Goal: Information Seeking & Learning: Learn about a topic

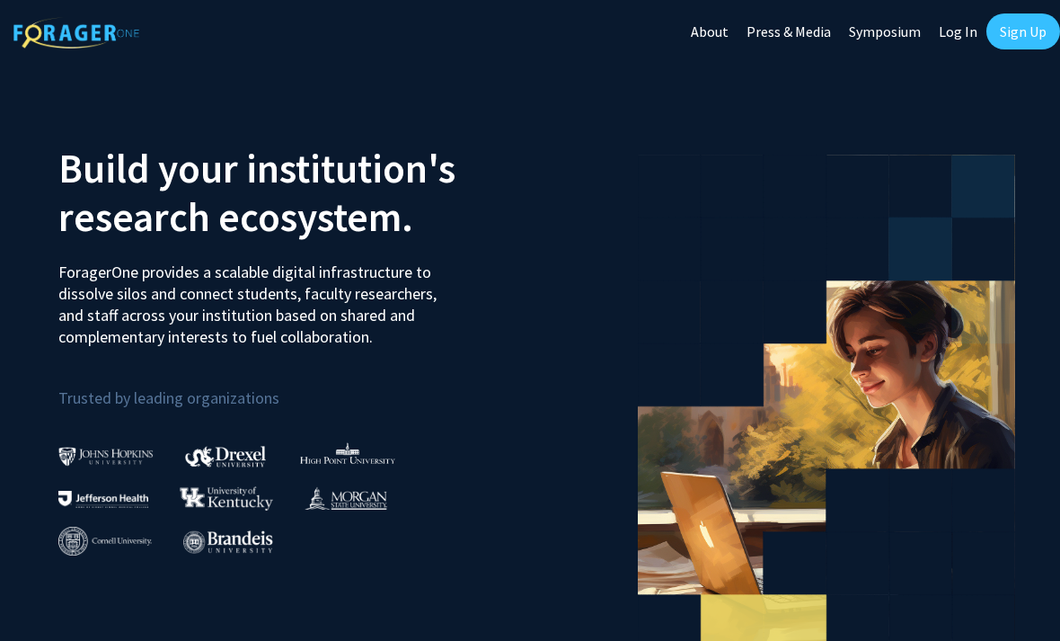
click at [959, 40] on link "Log In" at bounding box center [958, 31] width 57 height 63
select select
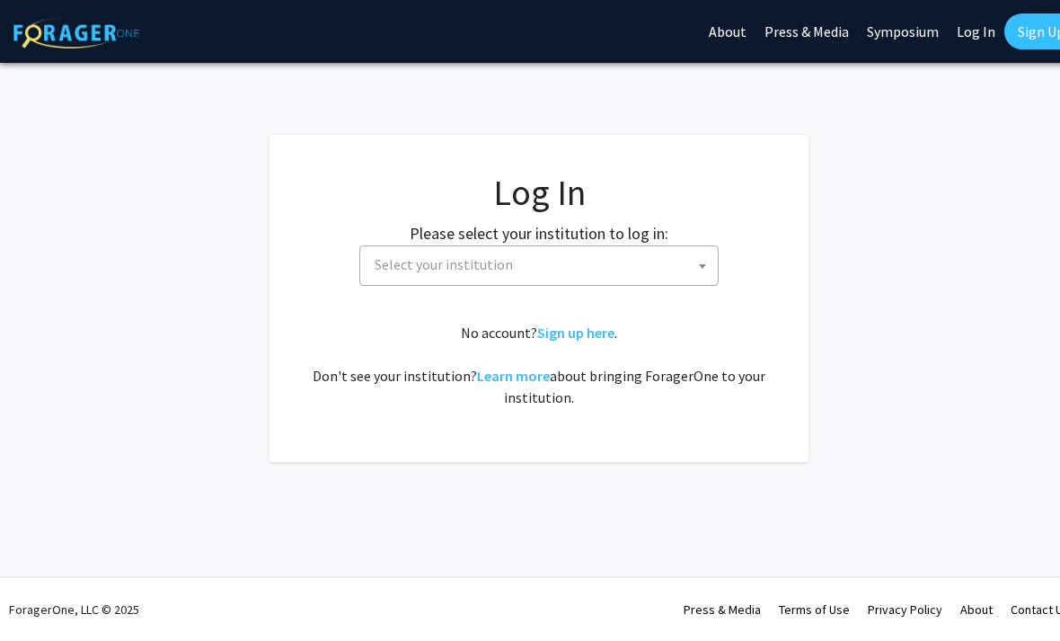
click at [658, 275] on span "Select your institution" at bounding box center [542, 264] width 350 height 37
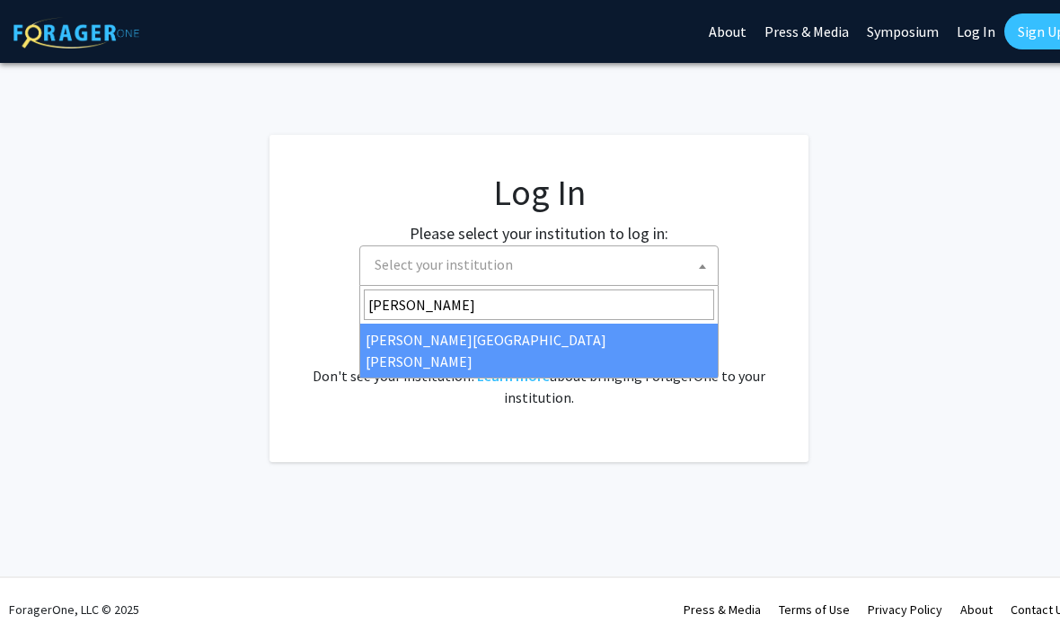
type input "johns"
select select "1"
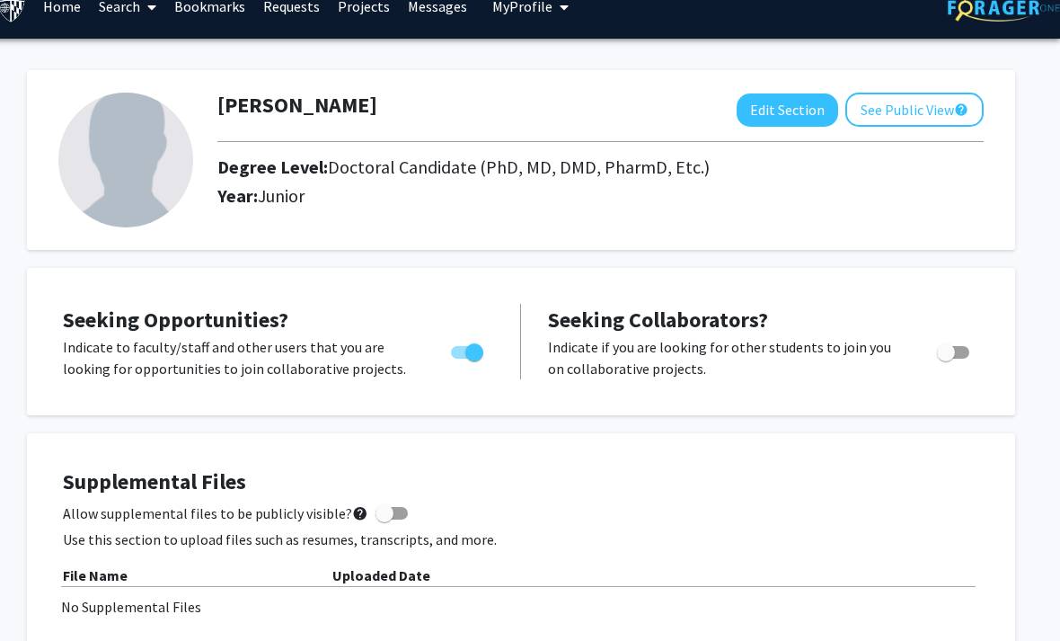
scroll to position [26, 18]
click at [793, 114] on button "Edit Section" at bounding box center [788, 109] width 102 height 33
select select
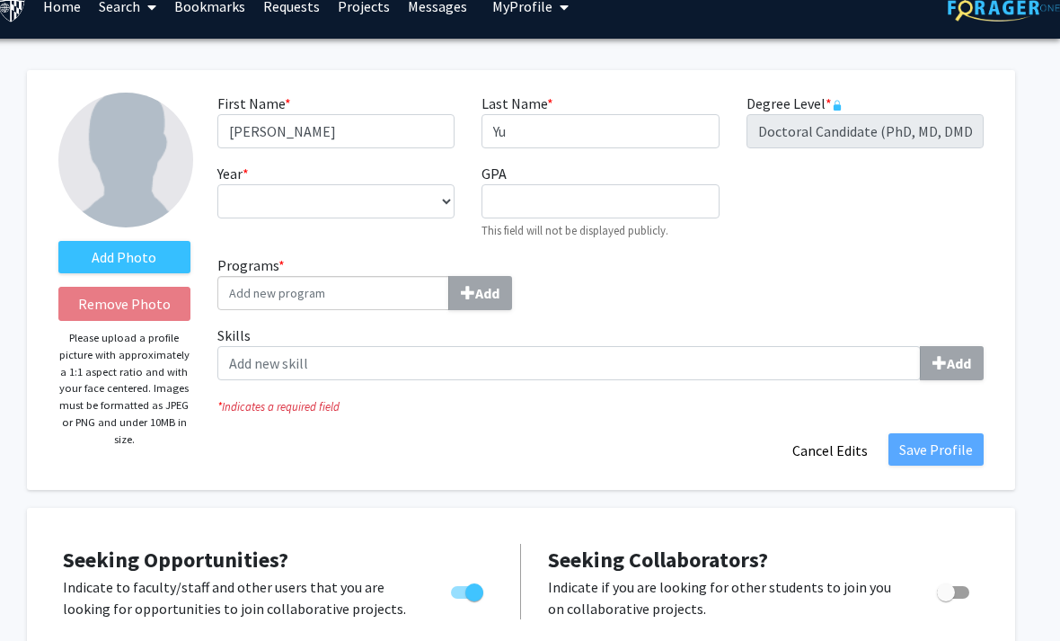
click at [393, 281] on input "Programs * Add" at bounding box center [333, 293] width 232 height 34
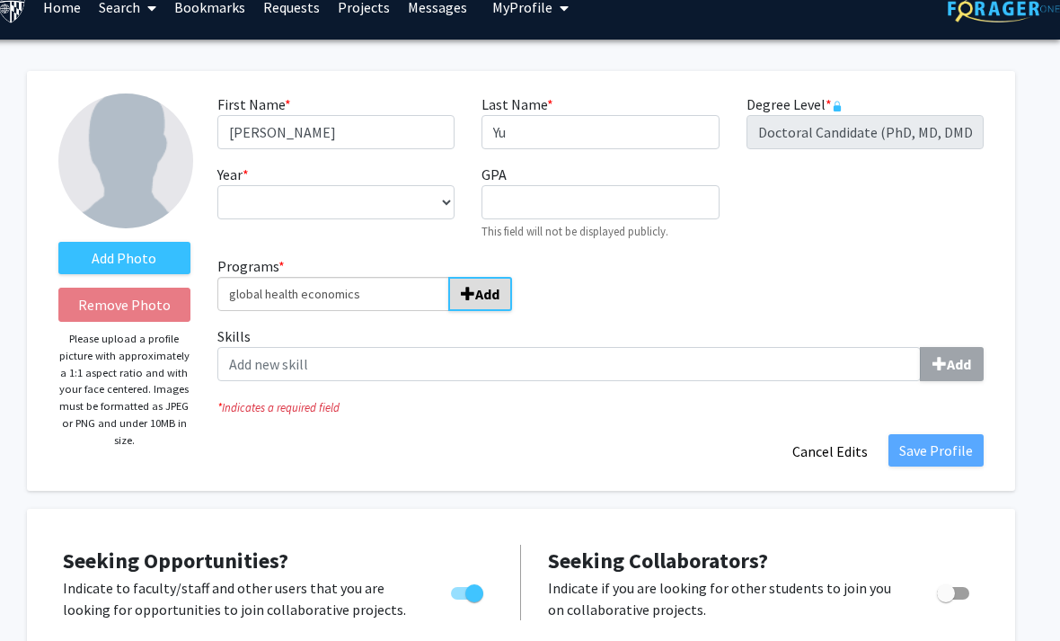
type input "global health economics"
click at [462, 305] on button "Add" at bounding box center [480, 294] width 64 height 34
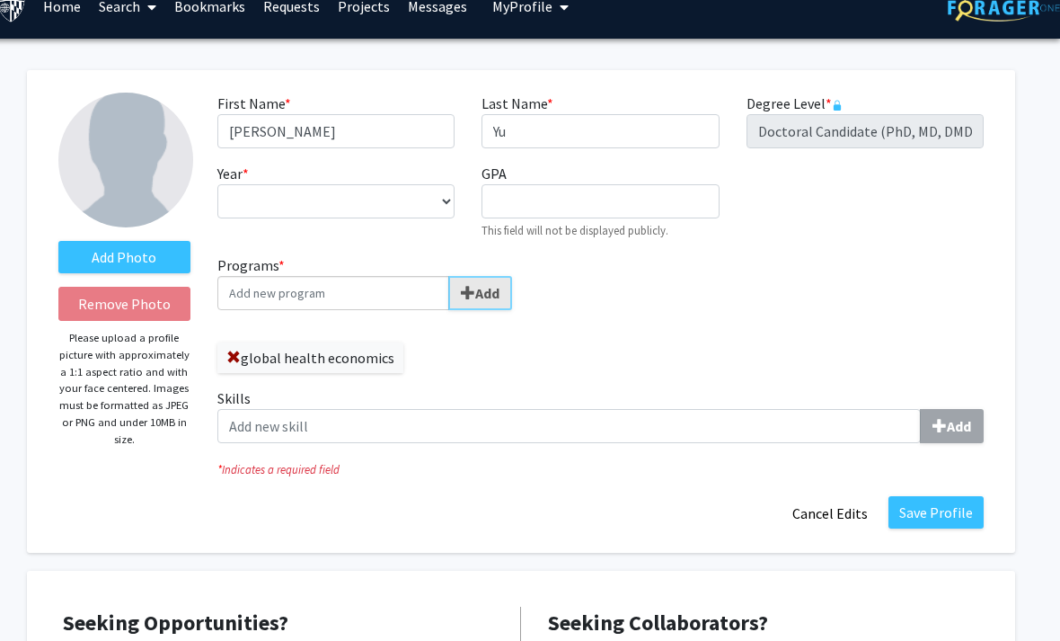
scroll to position [26, 18]
click at [958, 506] on button "Save Profile" at bounding box center [935, 512] width 95 height 32
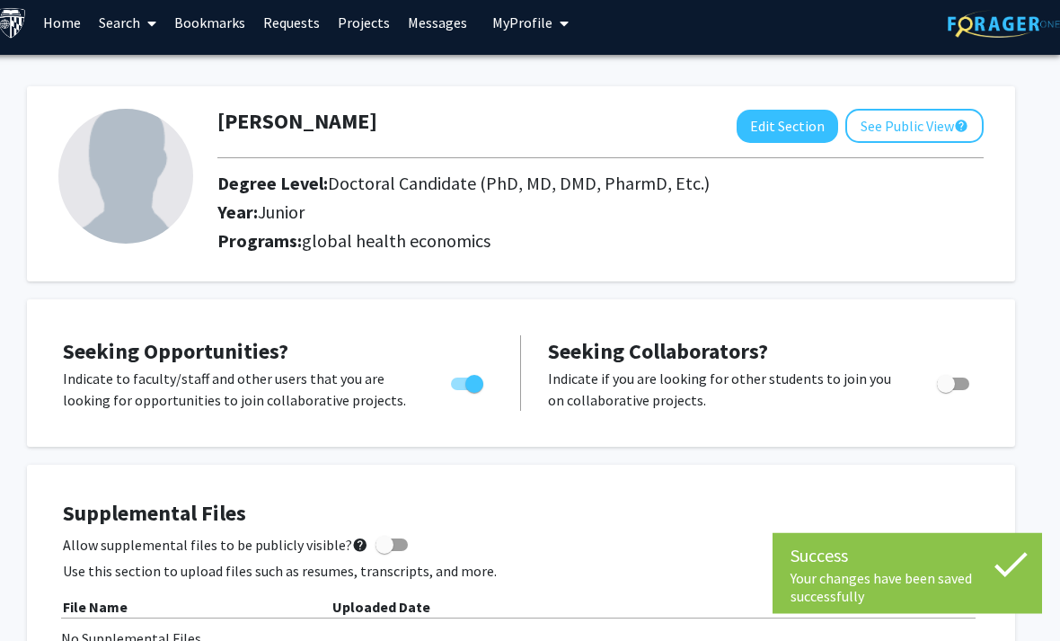
scroll to position [0, 18]
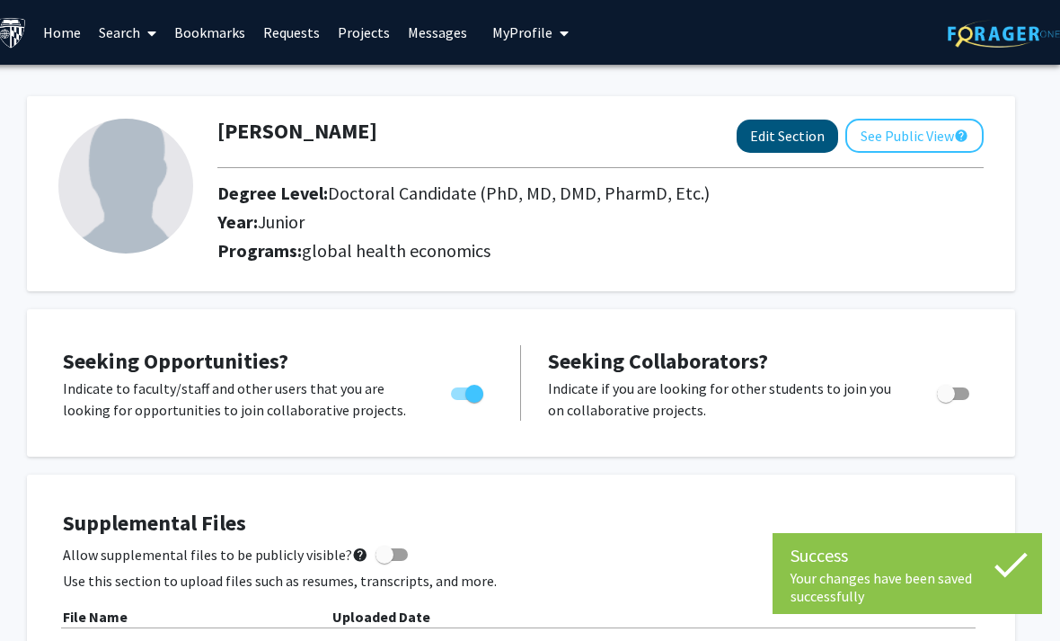
click at [808, 137] on button "Edit Section" at bounding box center [788, 135] width 102 height 33
select select
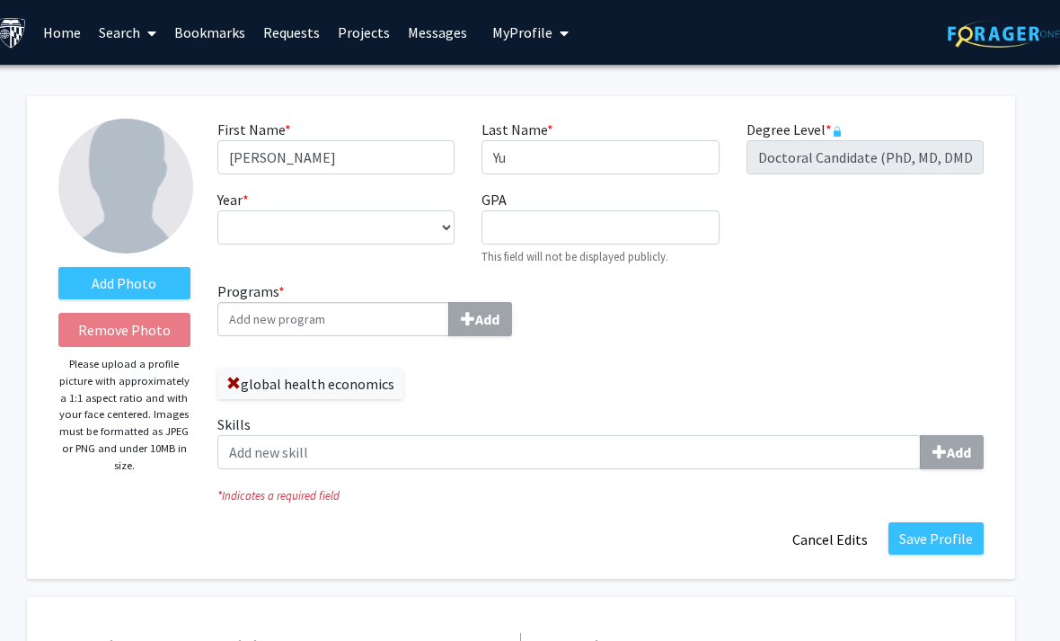
click at [845, 137] on div "Degree Level * required Doctoral Candidate (PhD, MD, DMD, PharmD, etc.)" at bounding box center [865, 147] width 264 height 56
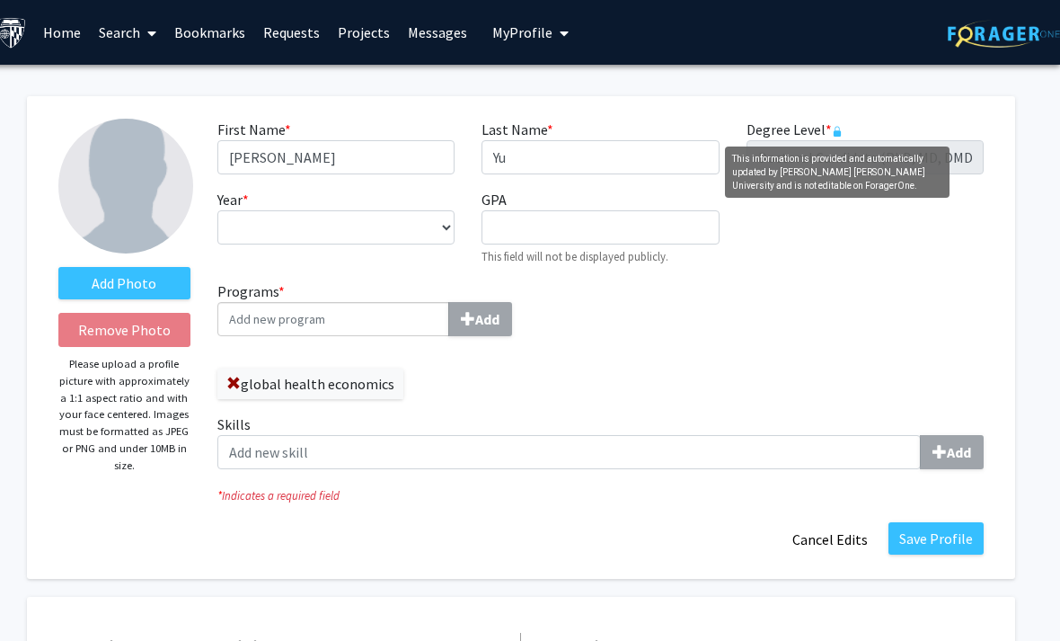
click at [850, 126] on div "Degree Level * required Doctoral Candidate (PhD, MD, DMD, PharmD, etc.)" at bounding box center [865, 147] width 264 height 56
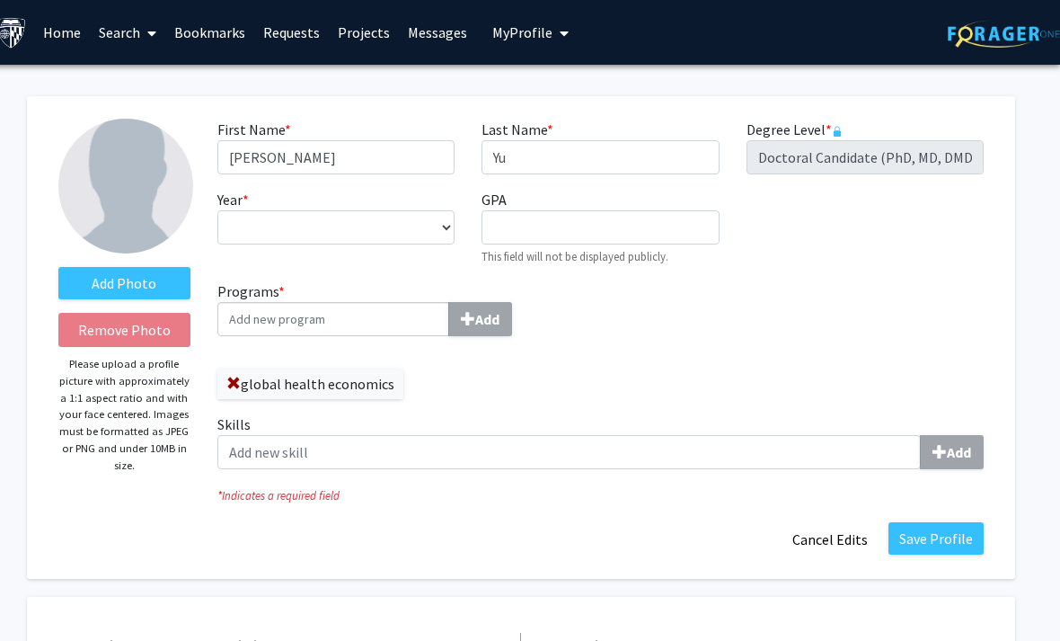
click at [110, 43] on link "Search" at bounding box center [127, 32] width 75 height 63
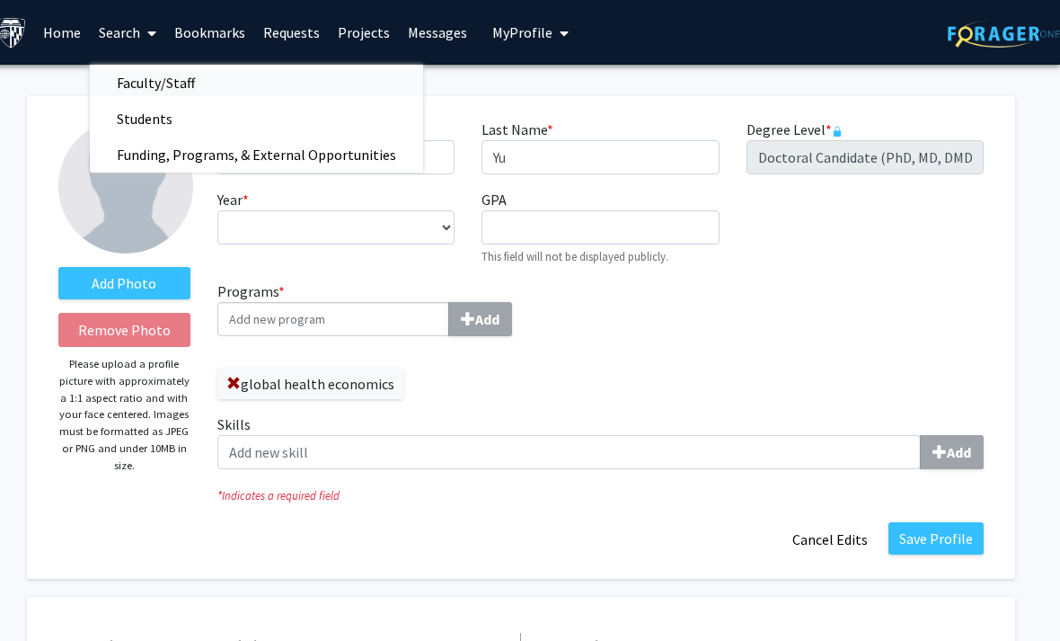
click at [215, 90] on span "Faculty/Staff" at bounding box center [156, 83] width 132 height 36
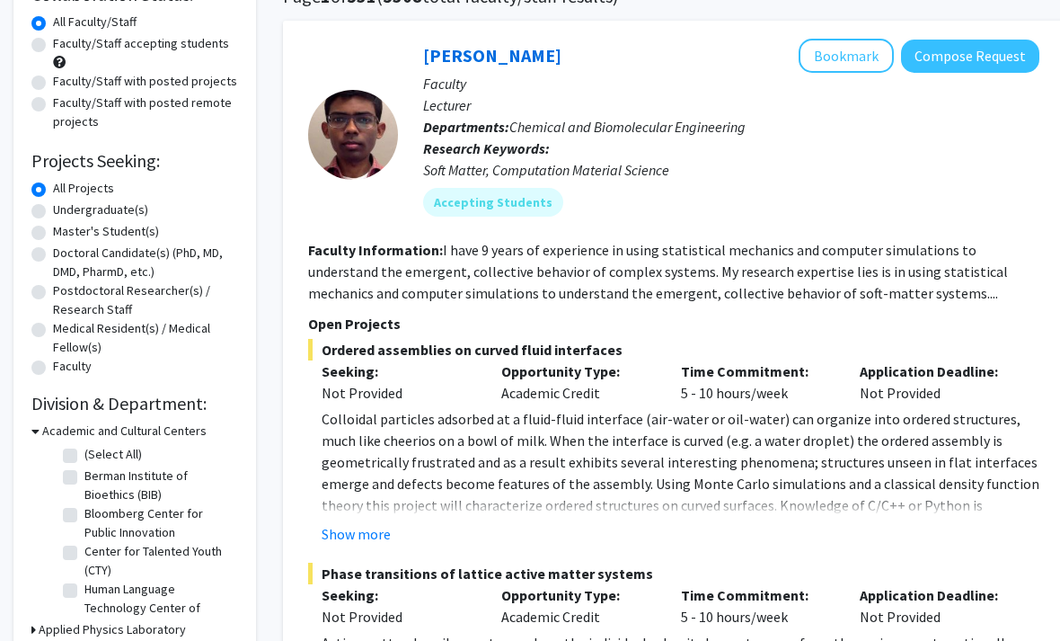
scroll to position [160, 0]
click at [146, 234] on label "Master's Student(s)" at bounding box center [106, 232] width 106 height 19
click at [65, 234] on input "Master's Student(s)" at bounding box center [59, 229] width 12 height 12
radio input "true"
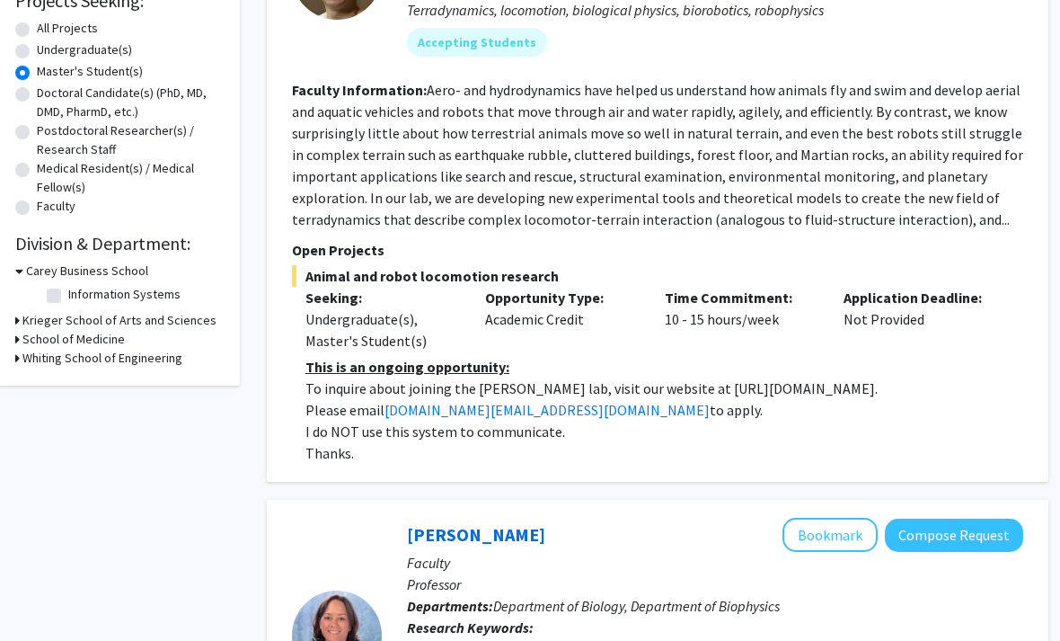
scroll to position [317, 15]
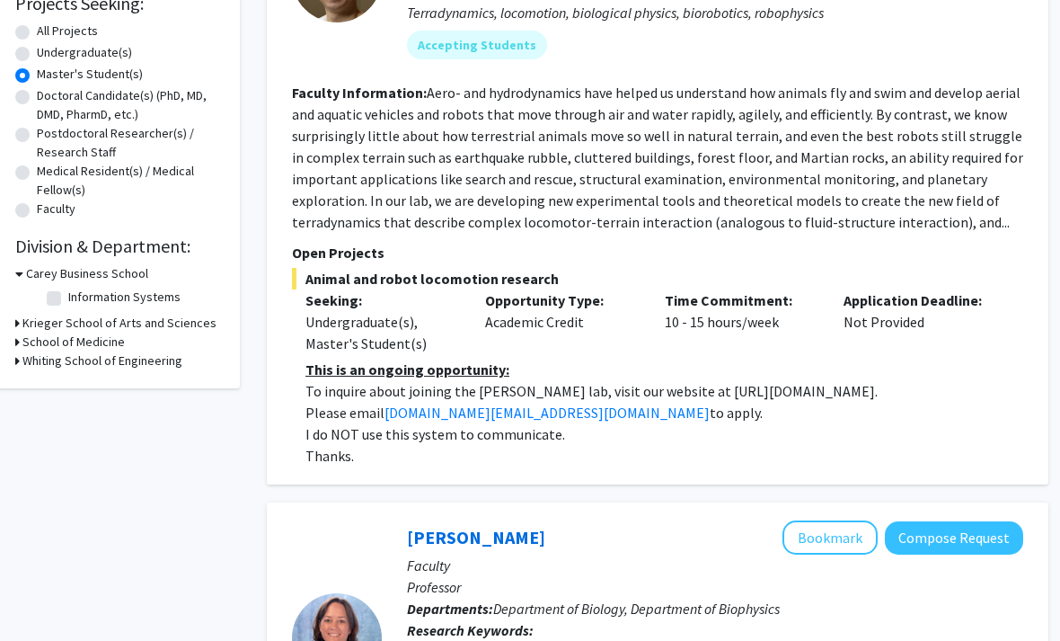
click at [107, 338] on h3 "School of Medicine" at bounding box center [74, 342] width 102 height 19
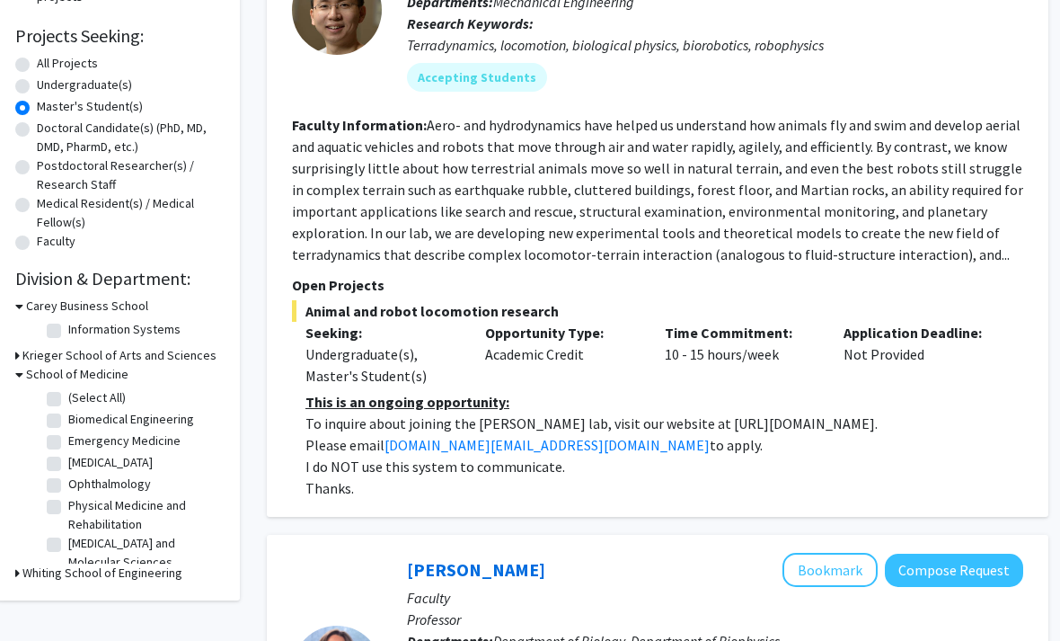
scroll to position [282, 15]
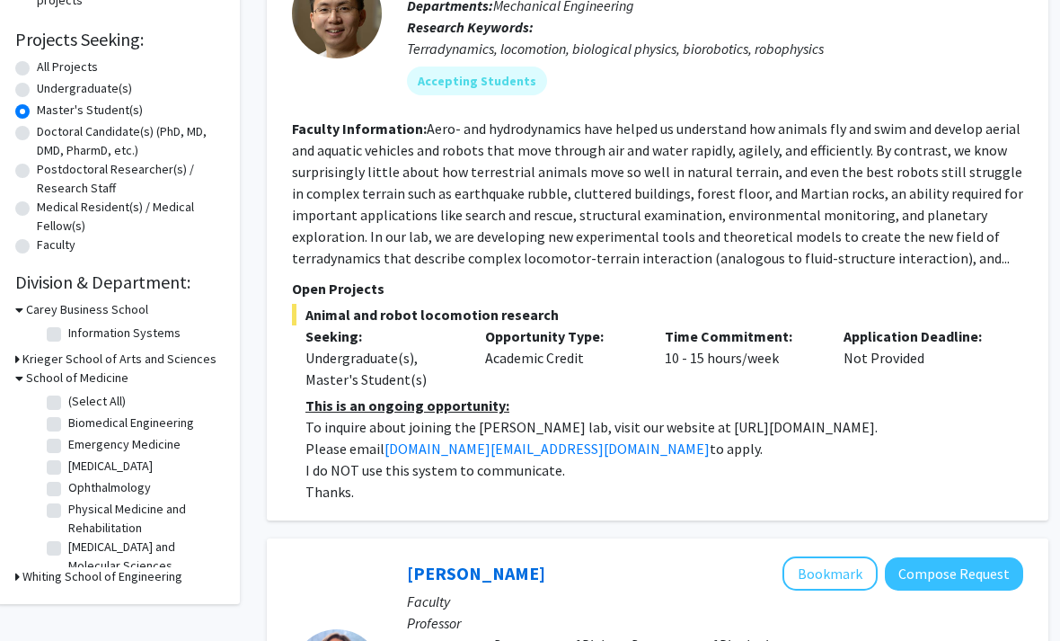
click at [97, 68] on label "All Projects" at bounding box center [68, 66] width 61 height 19
click at [49, 68] on input "All Projects" at bounding box center [44, 63] width 12 height 12
radio input "true"
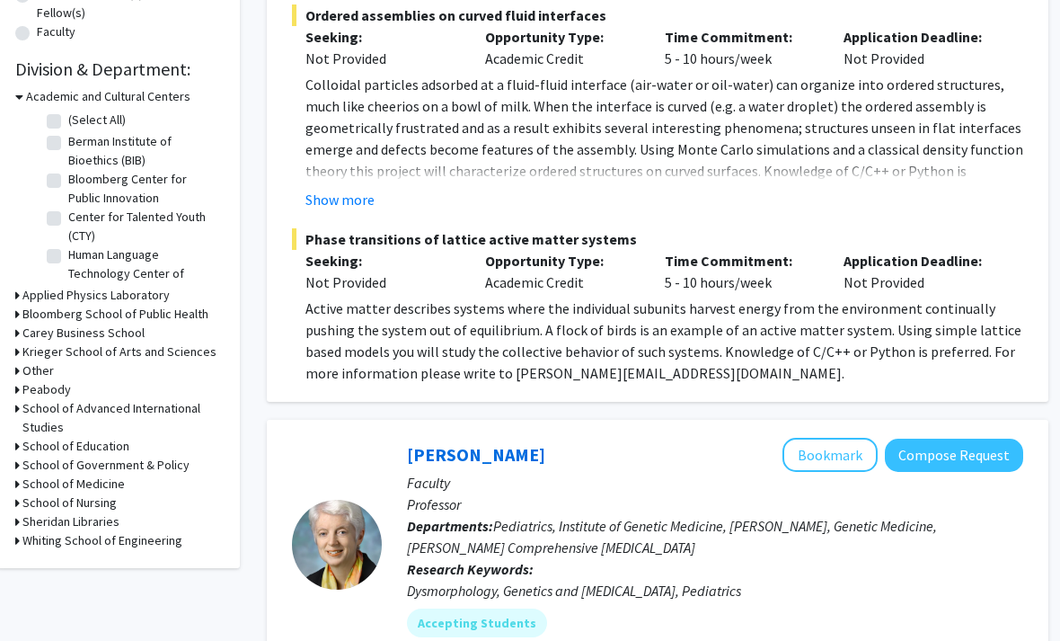
scroll to position [503, 16]
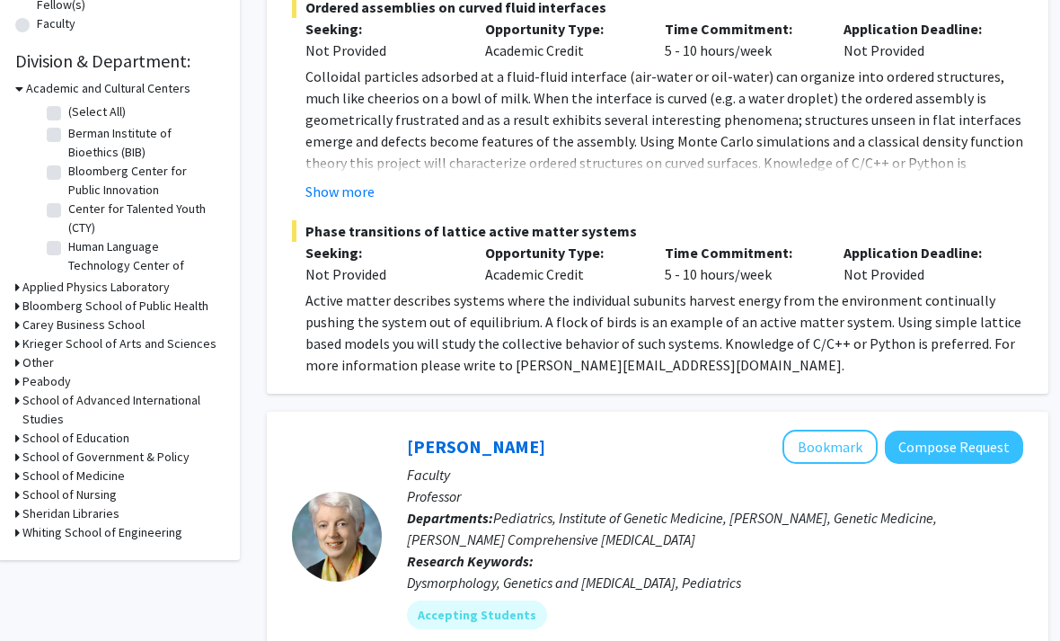
click at [200, 305] on h3 "Bloomberg School of Public Health" at bounding box center [115, 305] width 186 height 19
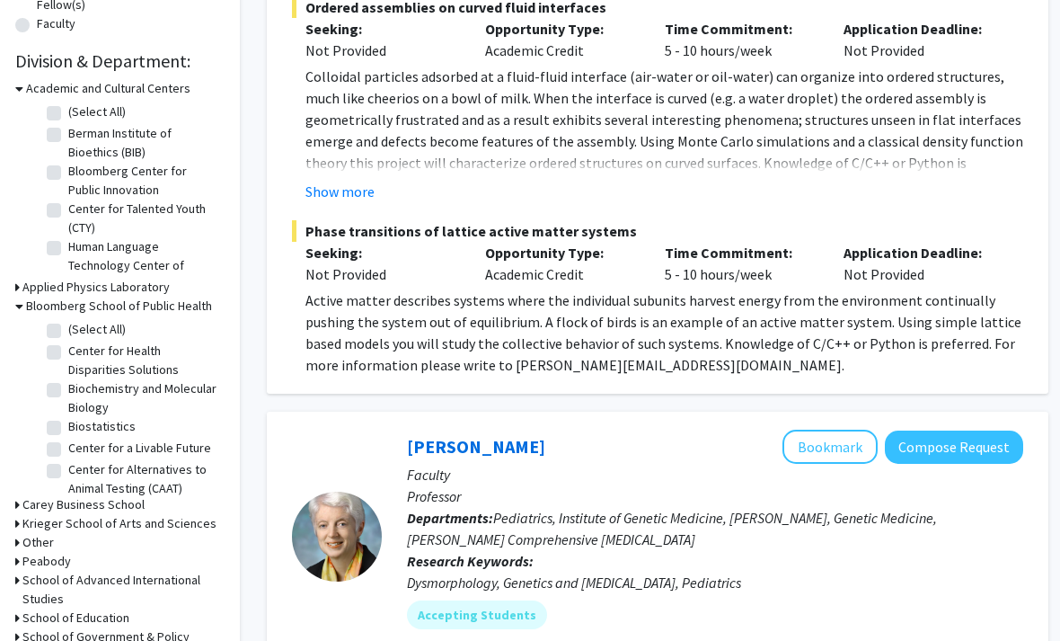
click at [213, 358] on label "Center for Health Disparities Solutions" at bounding box center [142, 360] width 149 height 38
click at [80, 353] on input "Center for Health Disparities Solutions" at bounding box center [74, 347] width 12 height 12
checkbox input "true"
